Goal: Task Accomplishment & Management: Complete application form

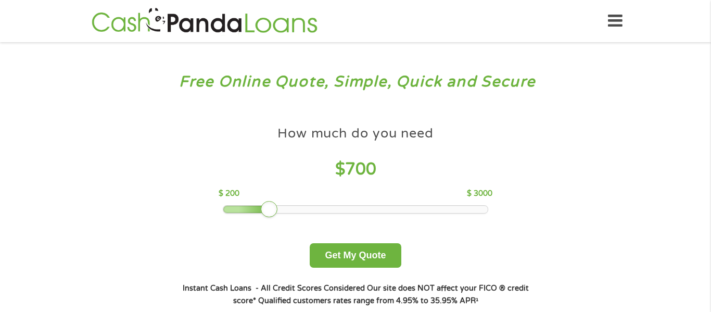
click at [267, 210] on div at bounding box center [246, 209] width 47 height 7
click at [250, 209] on div at bounding box center [246, 209] width 47 height 7
click at [374, 254] on button "Get My Quote" at bounding box center [355, 255] width 91 height 24
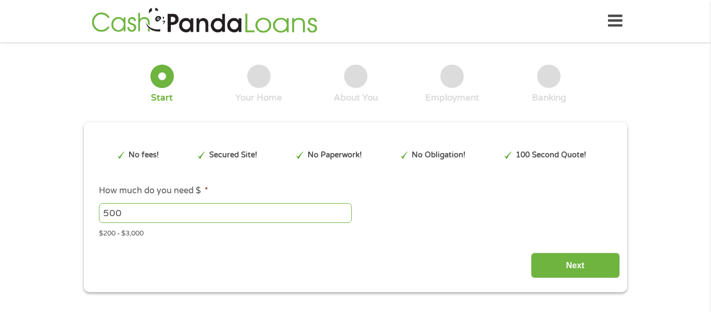
type input "Cj0KCQjwnovFBhDnARIsAO4V7mBf2HEx3ladM4L7OlpnYjlODCUdvvMb97XW1YvTA2OBUaRq7di_Wpg…"
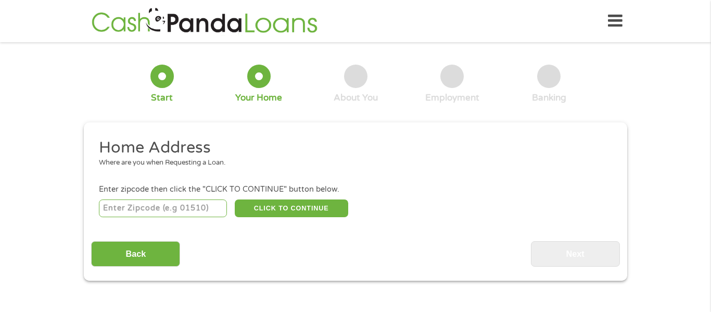
click at [191, 213] on input "number" at bounding box center [163, 208] width 129 height 18
type input "95020"
select select "California"
click at [293, 208] on button "CLICK TO CONTINUE" at bounding box center [292, 208] width 114 height 18
type input "95020"
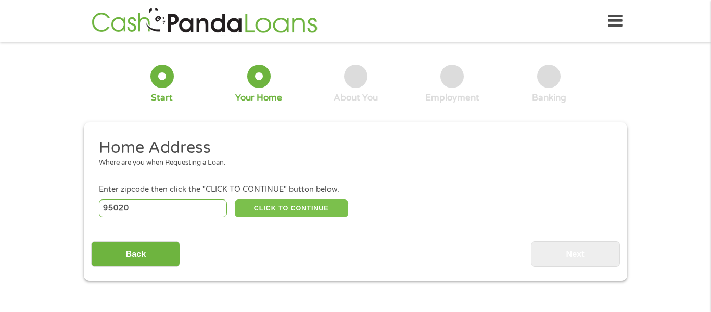
type input "Gilroy"
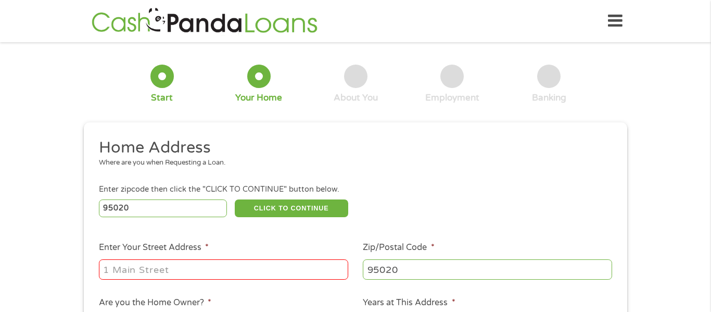
click at [253, 269] on input "Enter Your Street Address *" at bounding box center [223, 269] width 249 height 20
type input "801 morningside circle"
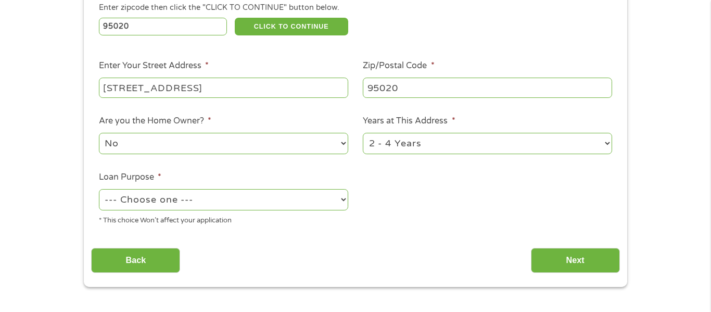
scroll to position [183, 0]
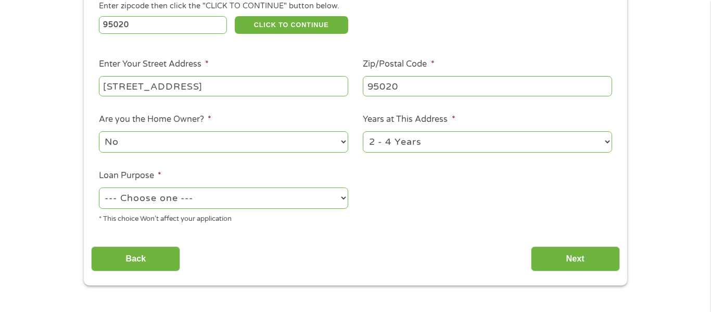
click at [257, 150] on select "No Yes" at bounding box center [223, 141] width 249 height 21
click at [256, 153] on div "No Yes" at bounding box center [223, 142] width 249 height 25
click at [271, 198] on select "--- Choose one --- Pay Bills Debt Consolidation Home Improvement Major Purchase…" at bounding box center [223, 197] width 249 height 21
select select "shorttermcash"
click at [99, 189] on select "--- Choose one --- Pay Bills Debt Consolidation Home Improvement Major Purchase…" at bounding box center [223, 197] width 249 height 21
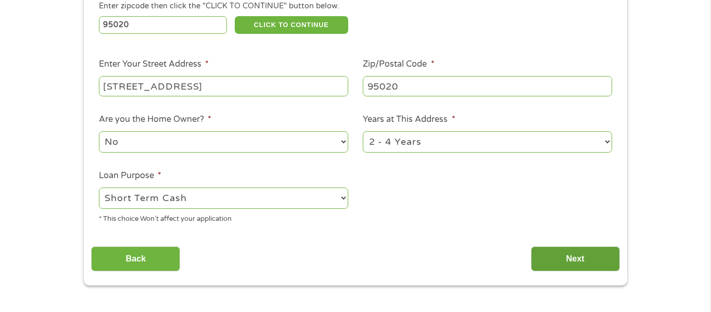
click at [571, 268] on input "Next" at bounding box center [575, 259] width 89 height 26
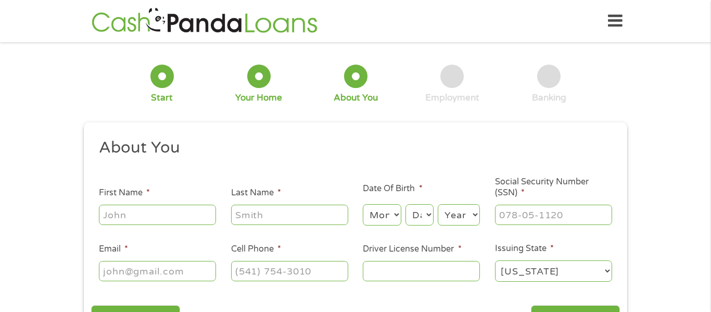
scroll to position [4, 4]
click at [186, 216] on input "First Name *" at bounding box center [157, 215] width 117 height 20
type input "Jessica"
type input "Quintanar"
type input "(408) 665-5180"
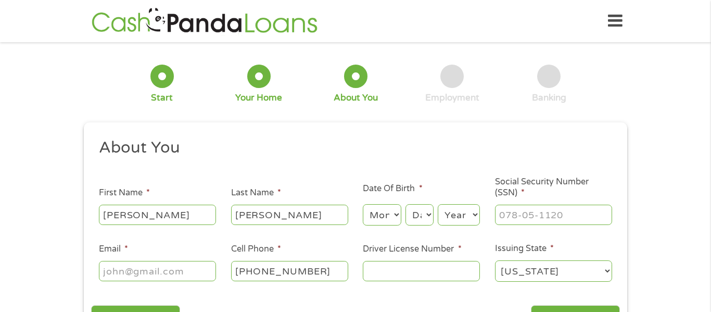
click at [390, 211] on select "Month 1 2 3 4 5 6 7 8 9 10 11 12" at bounding box center [382, 214] width 38 height 21
select select "12"
click at [363, 204] on select "Month 1 2 3 4 5 6 7 8 9 10 11 12" at bounding box center [382, 214] width 38 height 21
click at [412, 214] on select "Day 1 2 3 4 5 6 7 8 9 10 11 12 13 14 15 16 17 18 19 20 21 22 23 24 25 26 27 28 …" at bounding box center [420, 214] width 28 height 21
select select "15"
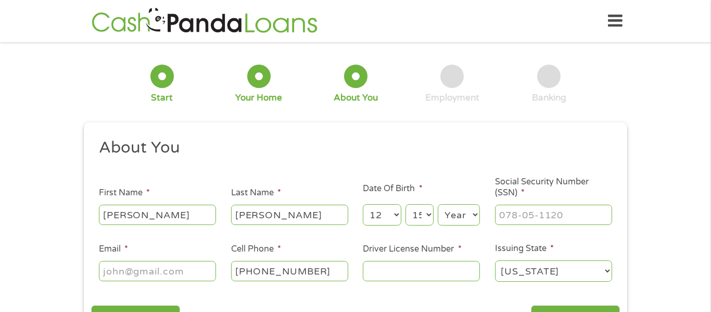
click at [406, 204] on select "Day 1 2 3 4 5 6 7 8 9 10 11 12 13 14 15 16 17 18 19 20 21 22 23 24 25 26 27 28 …" at bounding box center [420, 214] width 28 height 21
click at [454, 209] on select "Year 2007 2006 2005 2004 2003 2002 2001 2000 1999 1998 1997 1996 1995 1994 1993…" at bounding box center [459, 214] width 42 height 21
select select "1986"
click at [438, 204] on select "Year 2007 2006 2005 2004 2003 2002 2001 2000 1999 1998 1997 1996 1995 1994 1993…" at bounding box center [459, 214] width 42 height 21
click at [529, 214] on input "___-__-____" at bounding box center [553, 215] width 117 height 20
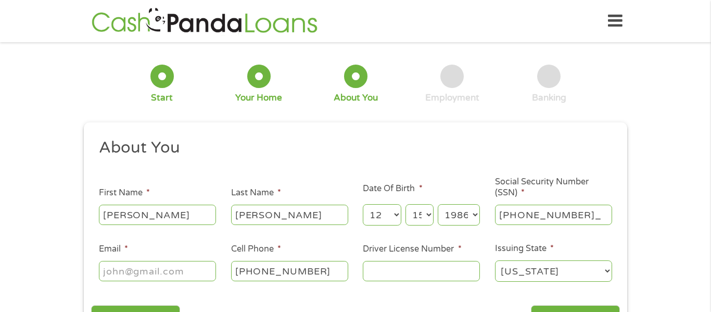
type input "545-93-5203"
click at [180, 272] on input "Email *" at bounding box center [157, 271] width 117 height 20
type input "jess21408@gmail.com"
type input "(408) 665-5180"
click at [384, 264] on input "Driver License Number *" at bounding box center [421, 271] width 117 height 20
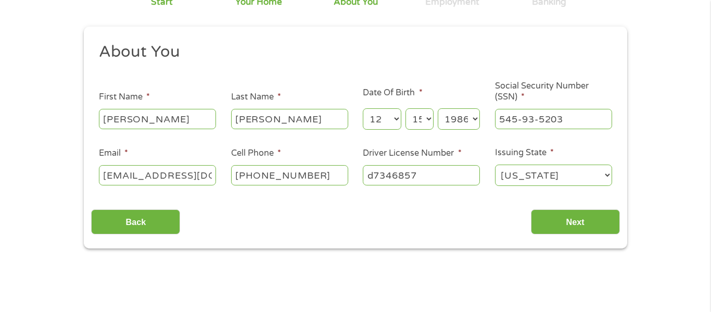
scroll to position [97, 0]
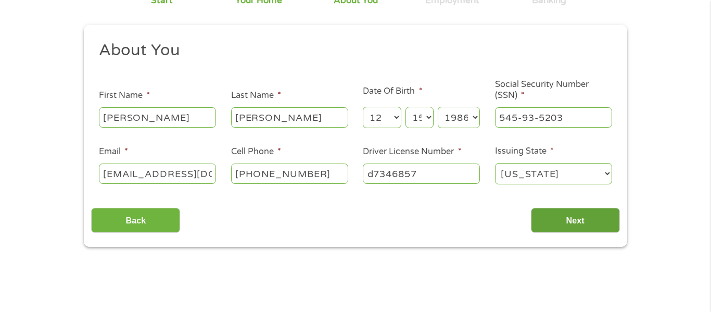
type input "d7346857"
click at [565, 215] on input "Next" at bounding box center [575, 221] width 89 height 26
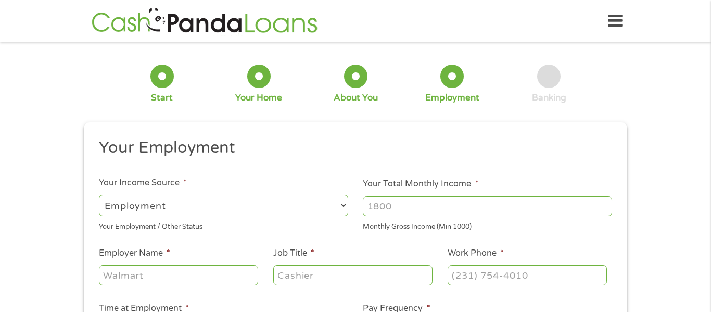
scroll to position [4, 4]
click at [404, 202] on input "Your Total Monthly Income *" at bounding box center [487, 206] width 249 height 20
type input "4500"
click at [222, 277] on input "Employer Name *" at bounding box center [178, 275] width 159 height 20
type input "excite cu"
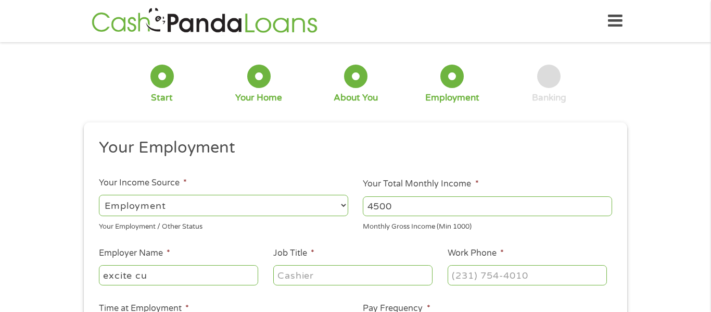
click at [321, 280] on input "Job Title *" at bounding box center [352, 275] width 159 height 20
type input "sales"
click at [540, 277] on input "(___) ___-____" at bounding box center [527, 275] width 159 height 20
type input "(800) 232-8669"
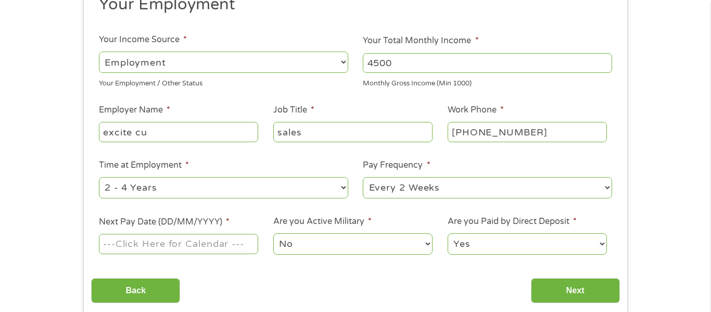
scroll to position [145, 0]
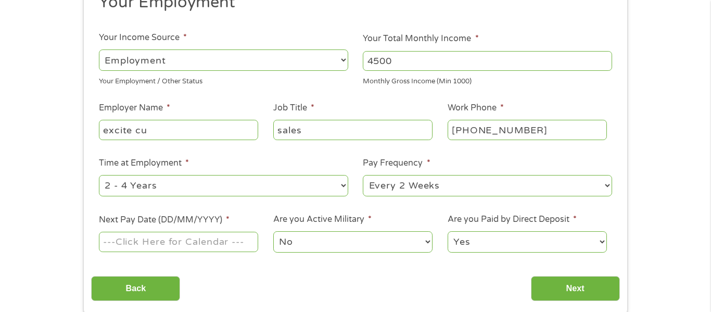
click at [414, 182] on select "--- Choose one --- Every 2 Weeks Every Week Monthly Semi-Monthly" at bounding box center [487, 185] width 249 height 21
select select "semimonthly"
click at [363, 175] on select "--- Choose one --- Every 2 Weeks Every Week Monthly Semi-Monthly" at bounding box center [487, 185] width 249 height 21
click at [214, 240] on input "Next Pay Date (DD/MM/YYYY) *" at bounding box center [178, 242] width 159 height 20
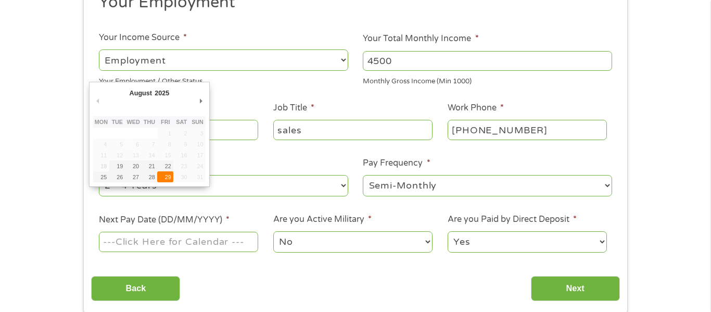
type input "29/08/2025"
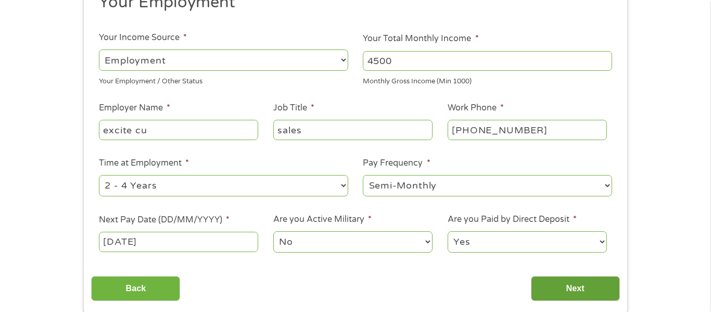
click at [560, 289] on input "Next" at bounding box center [575, 289] width 89 height 26
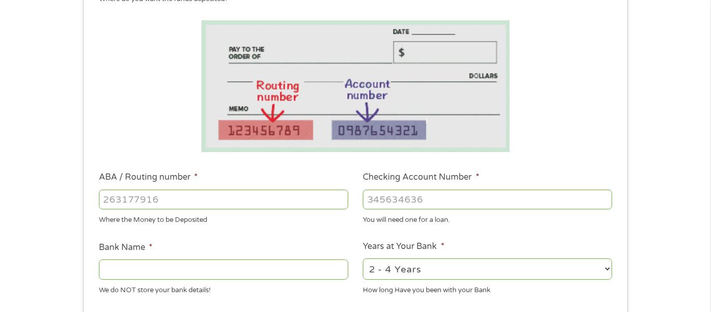
scroll to position [166, 0]
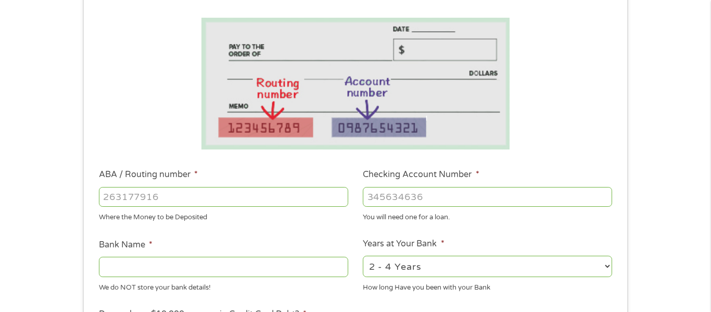
click at [230, 190] on input "ABA / Routing number *" at bounding box center [223, 197] width 249 height 20
type input "121000358"
type input "BANK OF AMERICA NA"
click at [412, 197] on input "Checking Account Number *" at bounding box center [487, 197] width 249 height 20
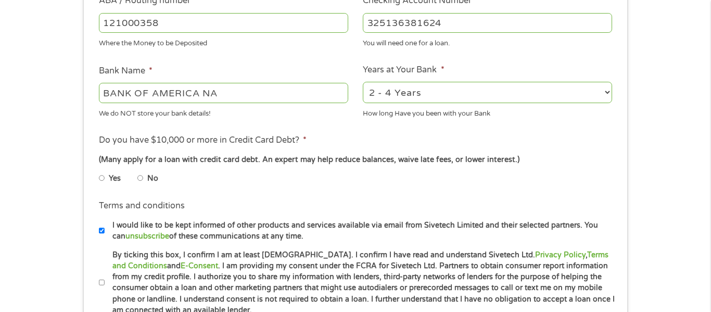
scroll to position [343, 0]
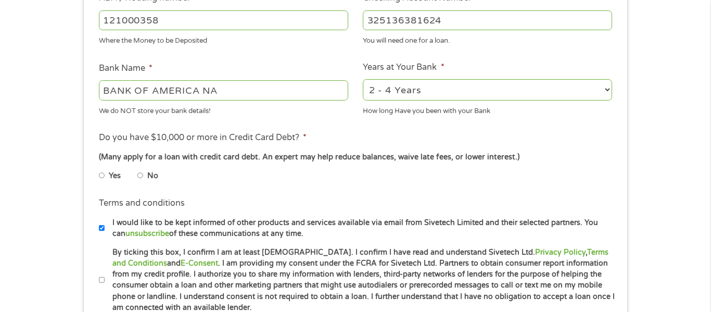
type input "325136381624"
click at [141, 177] on input "No" at bounding box center [140, 175] width 6 height 17
radio input "true"
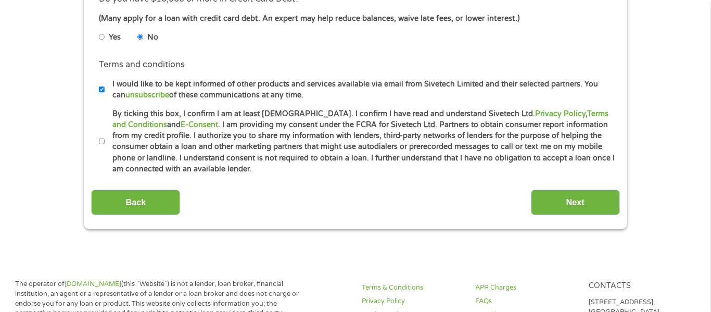
scroll to position [488, 0]
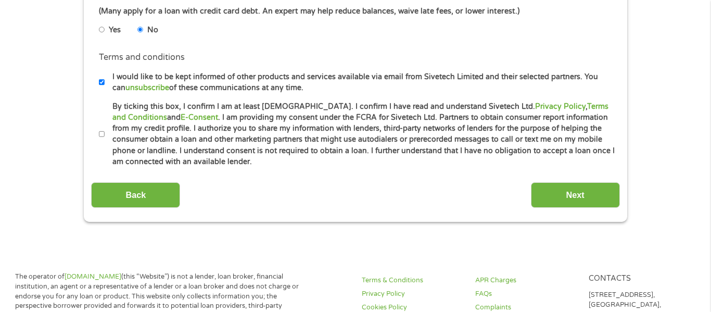
click at [105, 136] on label "By ticking this box, I confirm I am at least 18 years old. I confirm I have rea…" at bounding box center [360, 134] width 511 height 67
click at [105, 136] on input "By ticking this box, I confirm I am at least 18 years old. I confirm I have rea…" at bounding box center [102, 134] width 6 height 17
checkbox input "true"
click at [553, 194] on input "Next" at bounding box center [575, 195] width 89 height 26
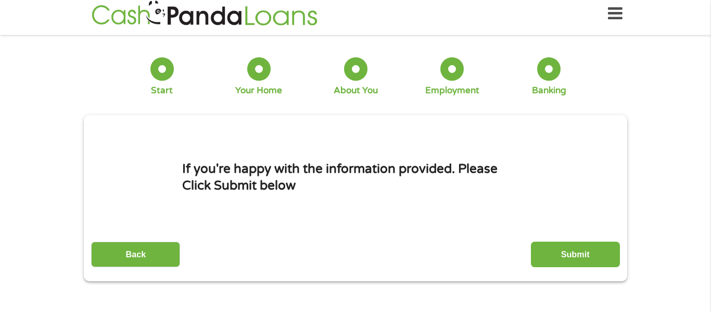
scroll to position [0, 0]
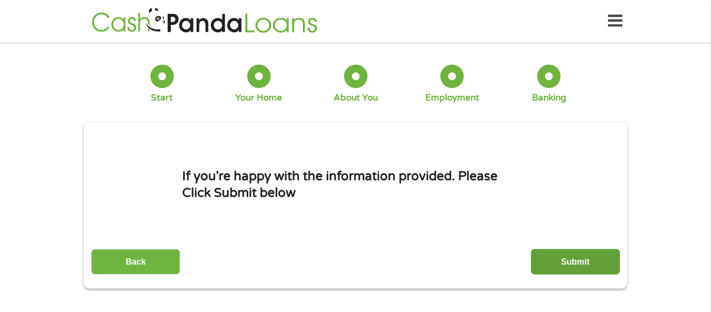
click at [570, 259] on input "Submit" at bounding box center [575, 262] width 89 height 26
